Goal: Information Seeking & Learning: Learn about a topic

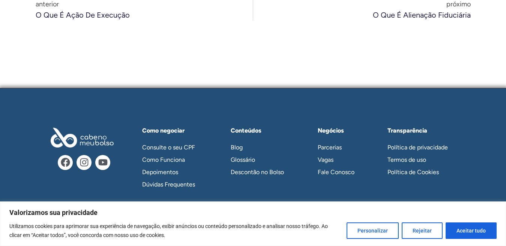
scroll to position [1013, 0]
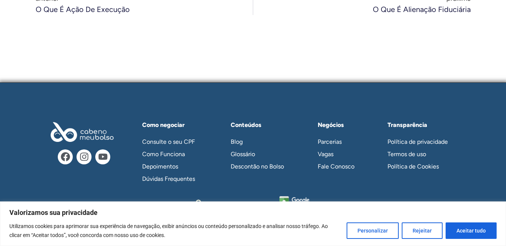
click at [238, 152] on link "Glossário" at bounding box center [260, 154] width 75 height 12
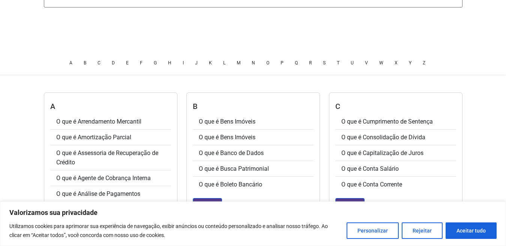
click at [143, 153] on link "O que é Assessoria de Recuperação de Crédito" at bounding box center [107, 158] width 102 height 17
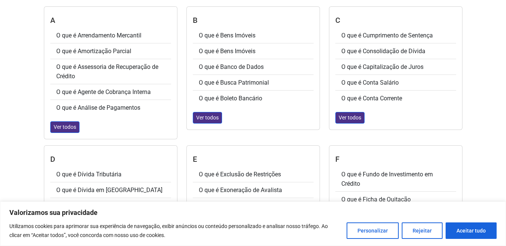
scroll to position [375, 0]
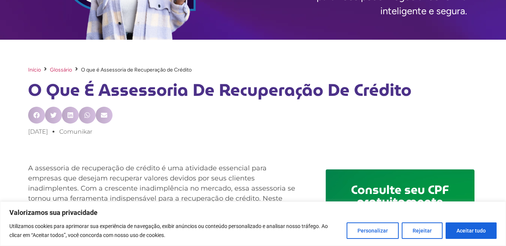
scroll to position [150, 0]
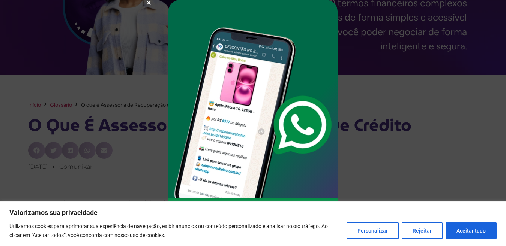
click at [150, 3] on icon "Close" at bounding box center [149, 3] width 6 height 6
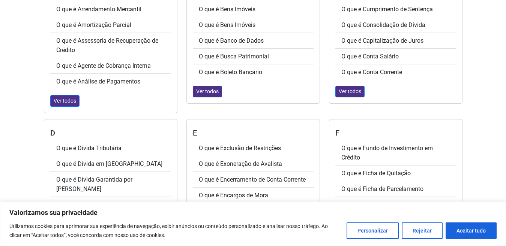
click at [394, 73] on link "O que é Conta Corrente" at bounding box center [371, 72] width 61 height 7
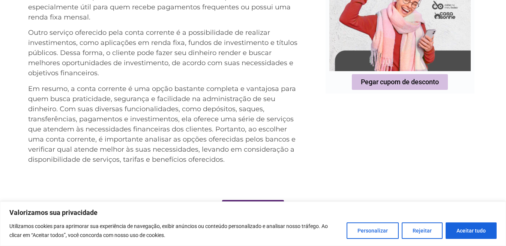
scroll to position [750, 0]
